Goal: Check status: Check status

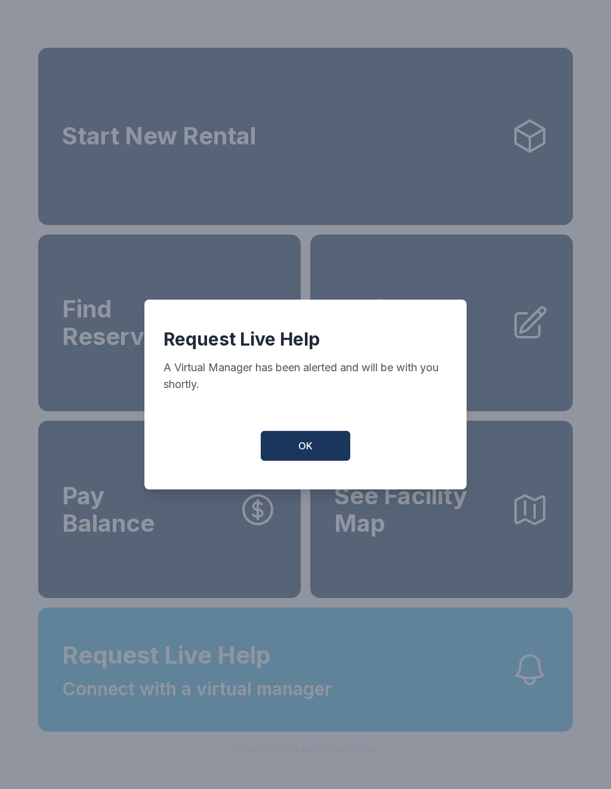
click at [328, 458] on button "OK" at bounding box center [306, 446] width 90 height 30
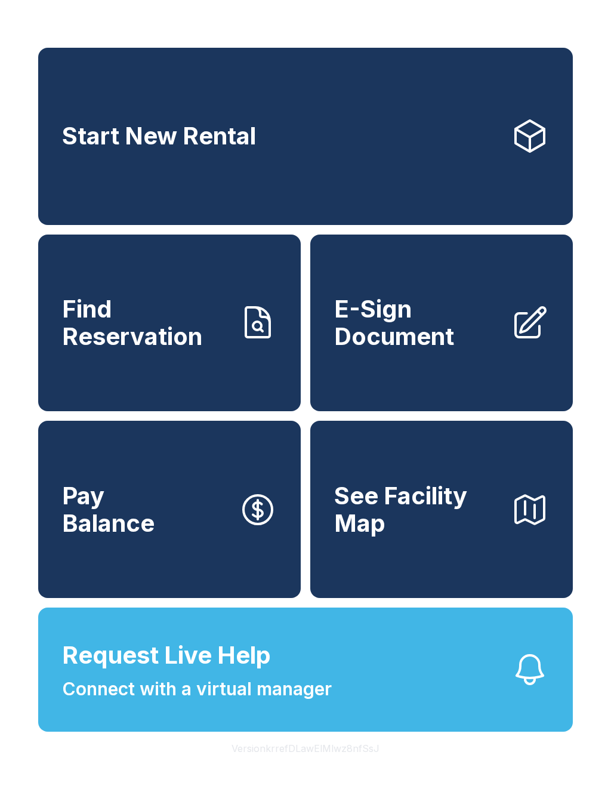
click at [192, 345] on span "Find Reservation" at bounding box center [145, 322] width 167 height 54
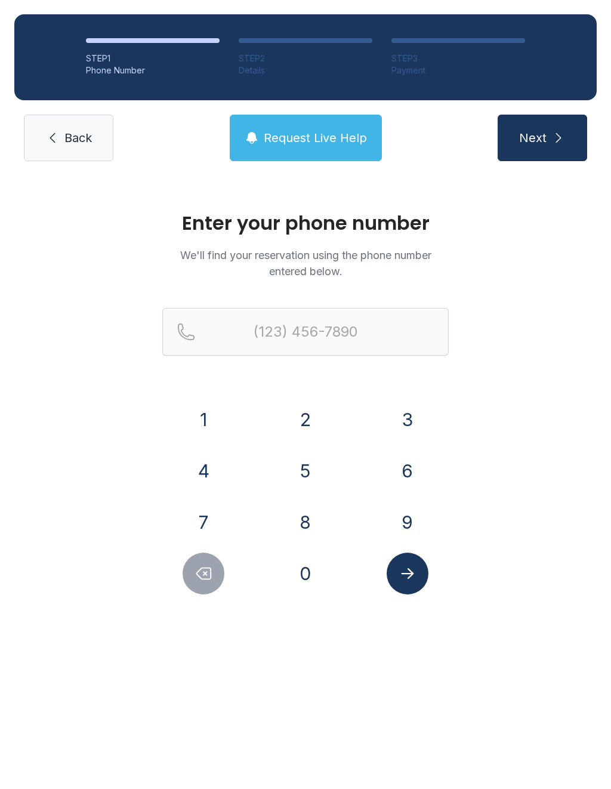
click at [409, 471] on button "6" at bounding box center [408, 471] width 42 height 42
click at [208, 437] on button "1" at bounding box center [204, 420] width 42 height 42
click at [203, 474] on button "4" at bounding box center [204, 471] width 42 height 42
click at [417, 428] on button "3" at bounding box center [408, 420] width 42 height 42
click at [217, 523] on button "7" at bounding box center [204, 522] width 42 height 42
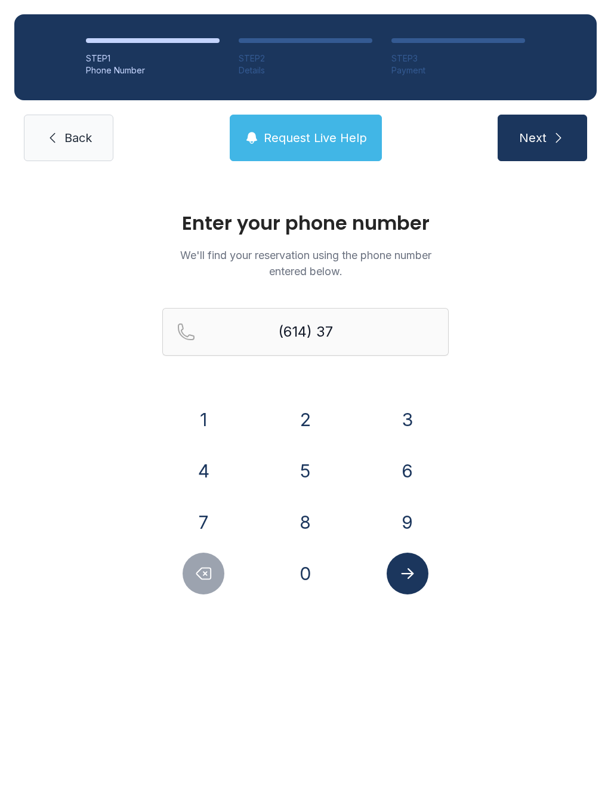
click at [306, 522] on button "8" at bounding box center [306, 522] width 42 height 42
click at [309, 464] on button "5" at bounding box center [306, 471] width 42 height 42
click at [408, 418] on button "3" at bounding box center [408, 420] width 42 height 42
click at [198, 522] on button "7" at bounding box center [204, 522] width 42 height 42
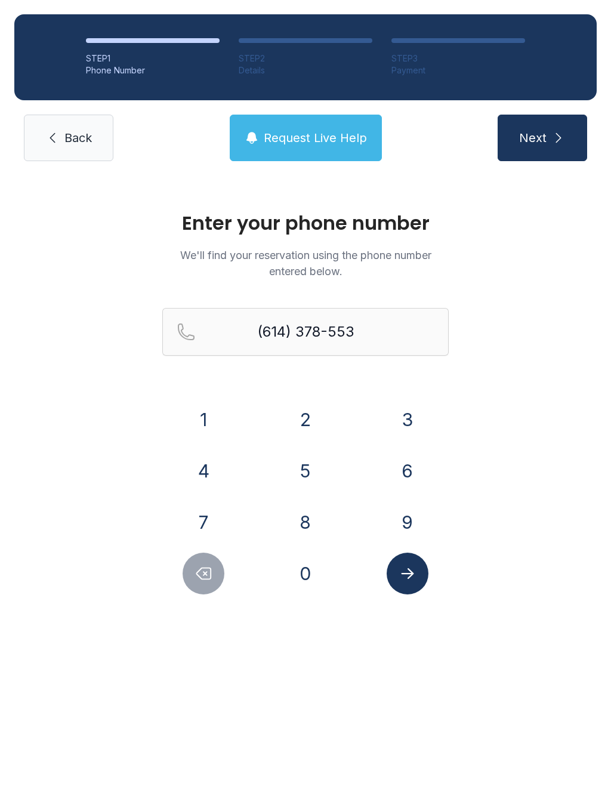
type input "[PHONE_NUMBER]"
click at [412, 574] on icon "Submit lookup form" at bounding box center [407, 573] width 13 height 11
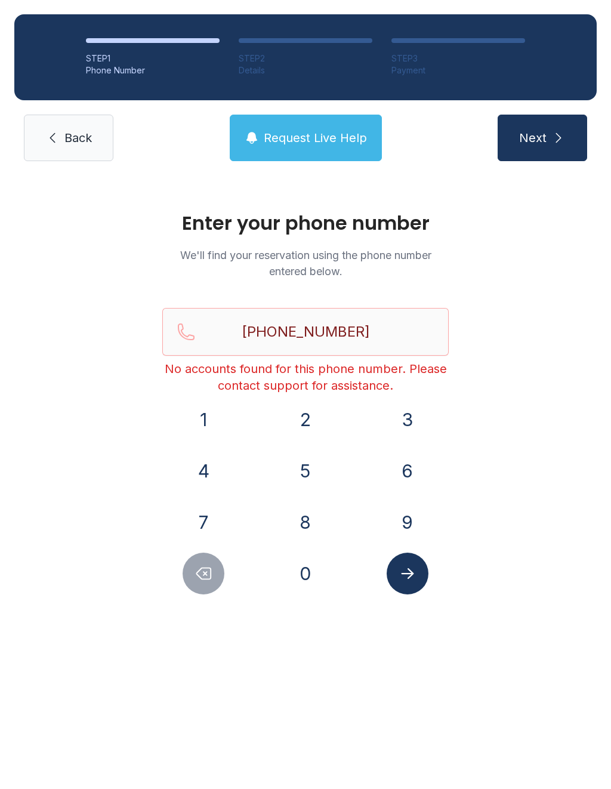
click at [352, 135] on span "Request Live Help" at bounding box center [315, 137] width 103 height 17
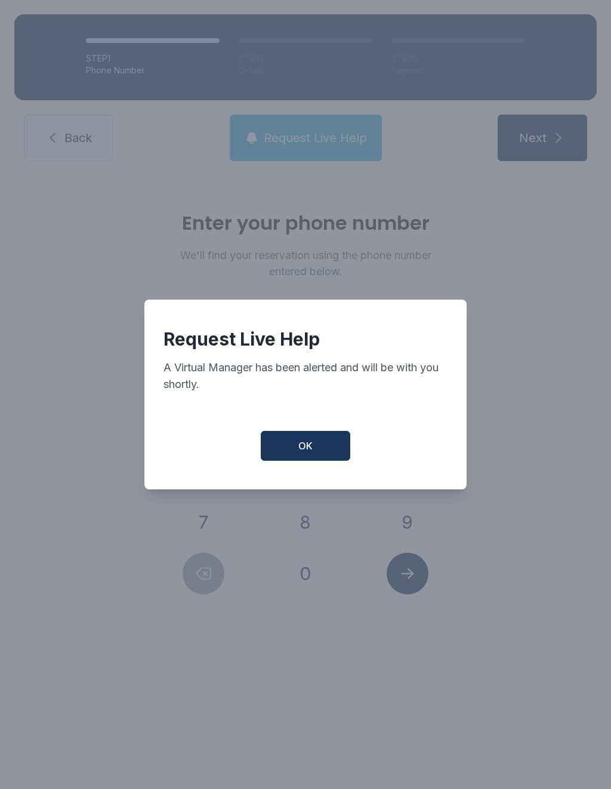
click at [320, 444] on button "OK" at bounding box center [306, 446] width 90 height 30
